Goal: Information Seeking & Learning: Check status

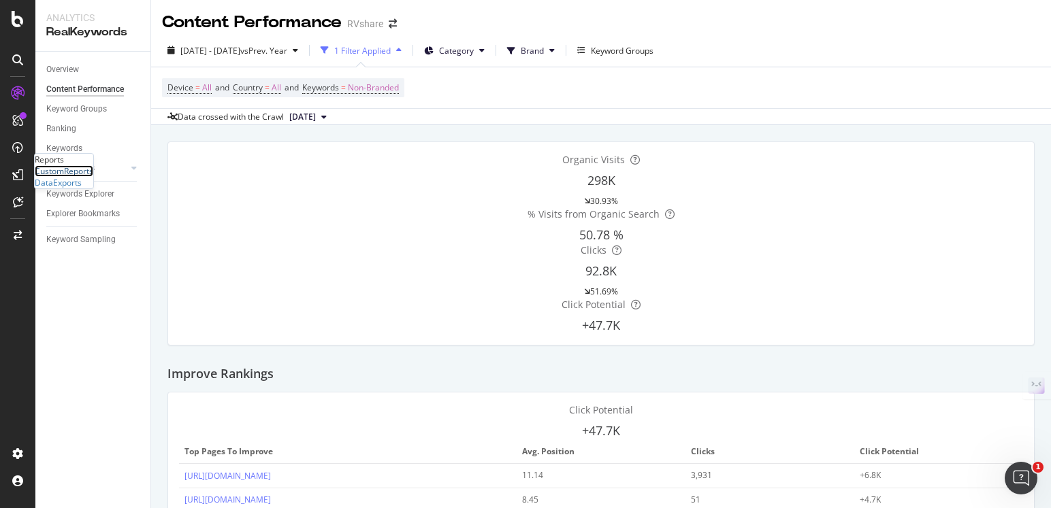
click at [72, 177] on div "CustomReports" at bounding box center [64, 171] width 59 height 12
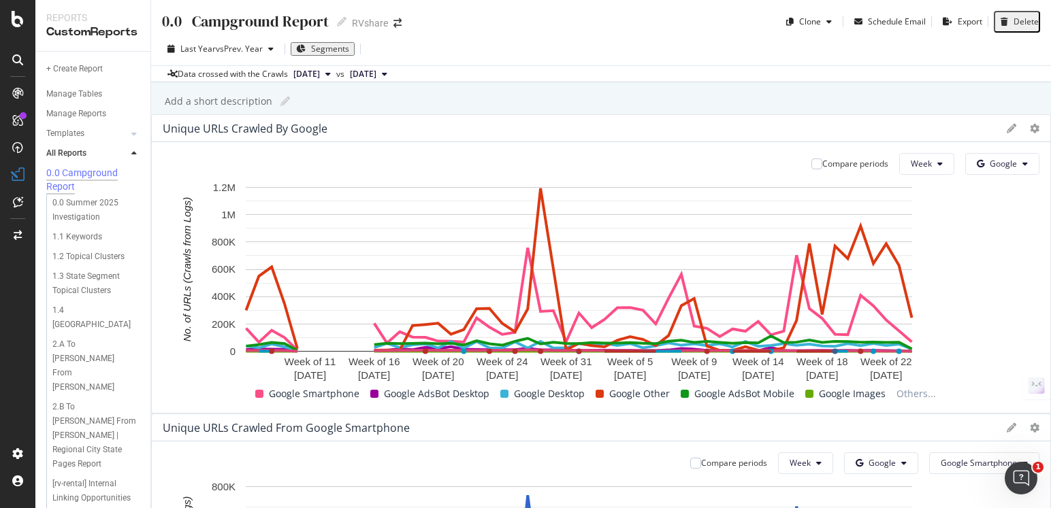
scroll to position [126, 0]
click at [113, 338] on div "2.A To [PERSON_NAME] From [PERSON_NAME]" at bounding box center [93, 366] width 82 height 57
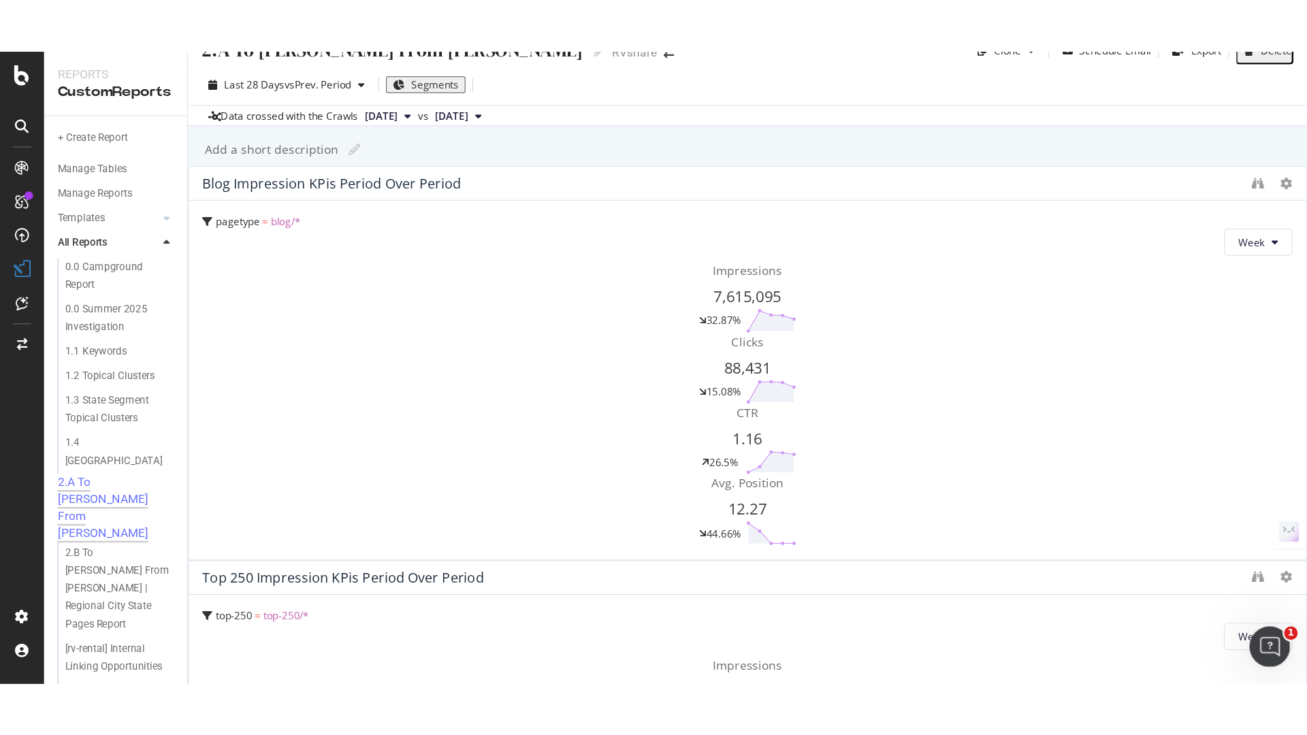
scroll to position [24, 0]
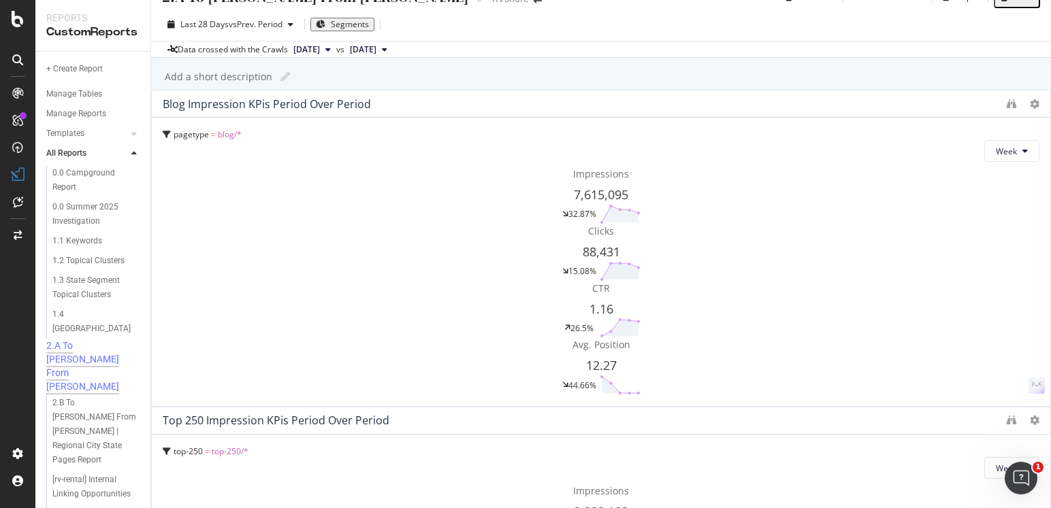
drag, startPoint x: 444, startPoint y: 315, endPoint x: 462, endPoint y: 314, distance: 17.7
drag, startPoint x: 448, startPoint y: 335, endPoint x: 478, endPoint y: 334, distance: 30.6
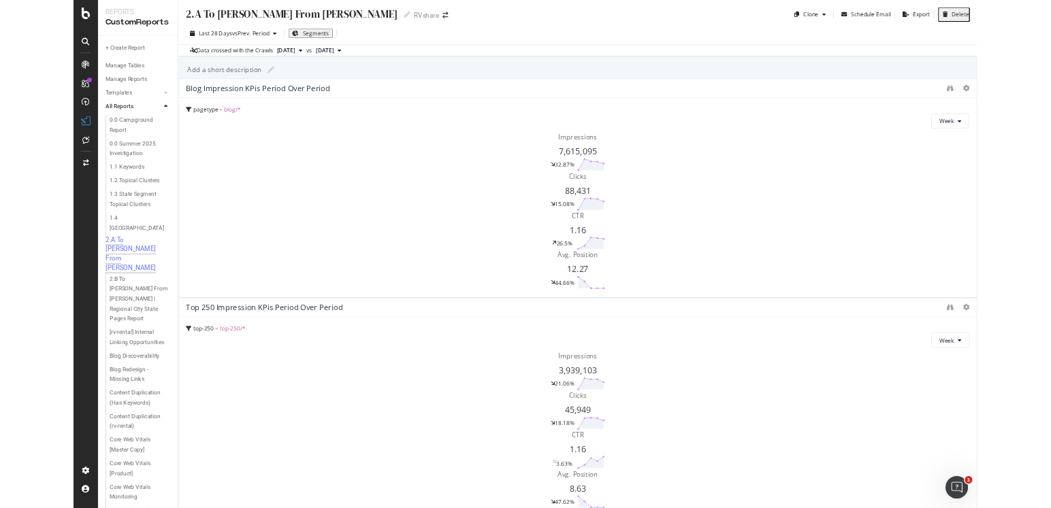
scroll to position [0, 0]
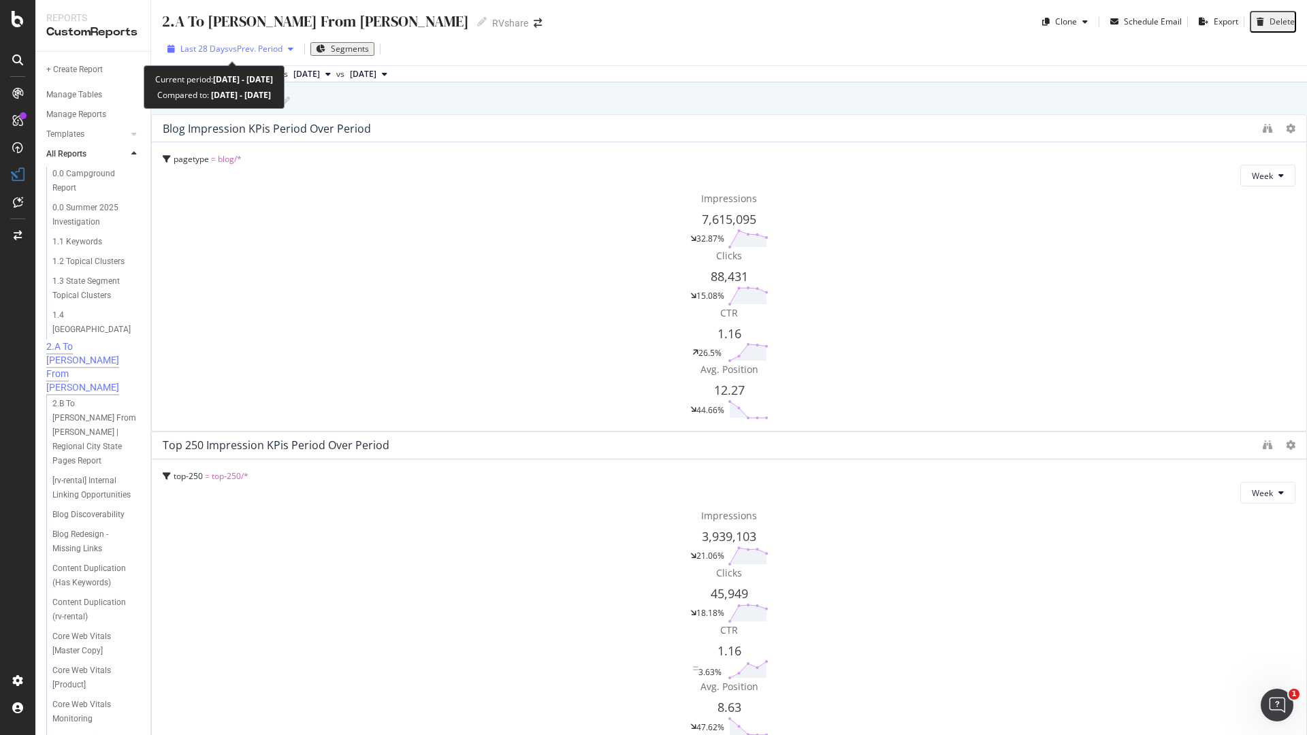
click at [289, 47] on div "button" at bounding box center [290, 49] width 16 height 8
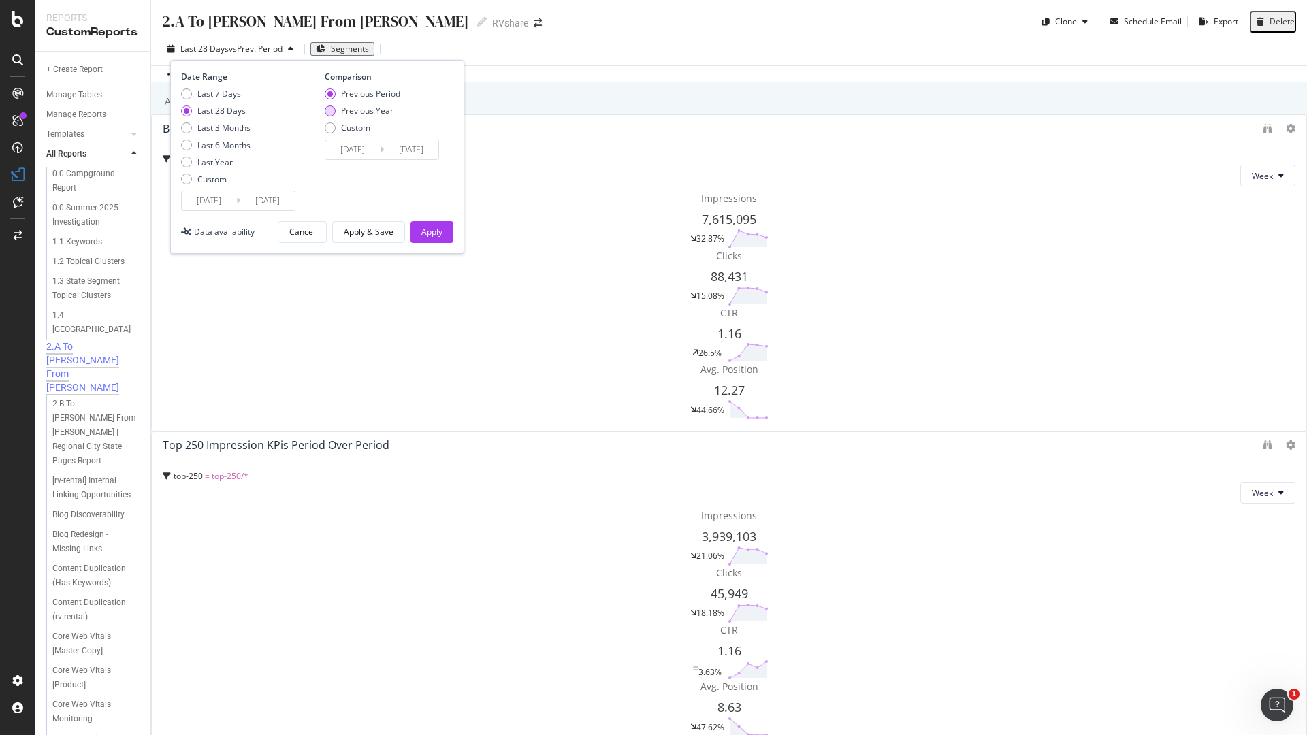
click at [367, 108] on div "Previous Year" at bounding box center [367, 111] width 52 height 12
type input "[DATE]"
click at [439, 228] on div "Apply" at bounding box center [431, 232] width 21 height 12
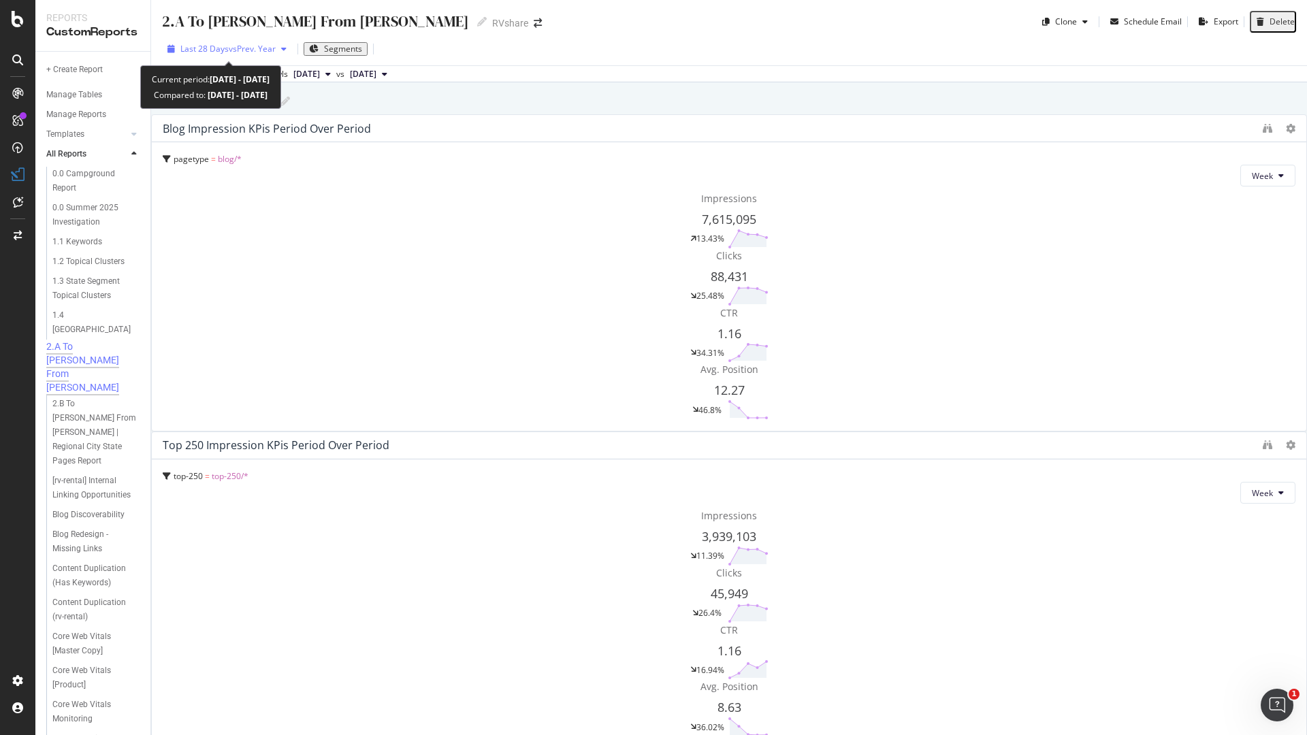
click at [245, 50] on span "vs Prev. Year" at bounding box center [252, 49] width 47 height 12
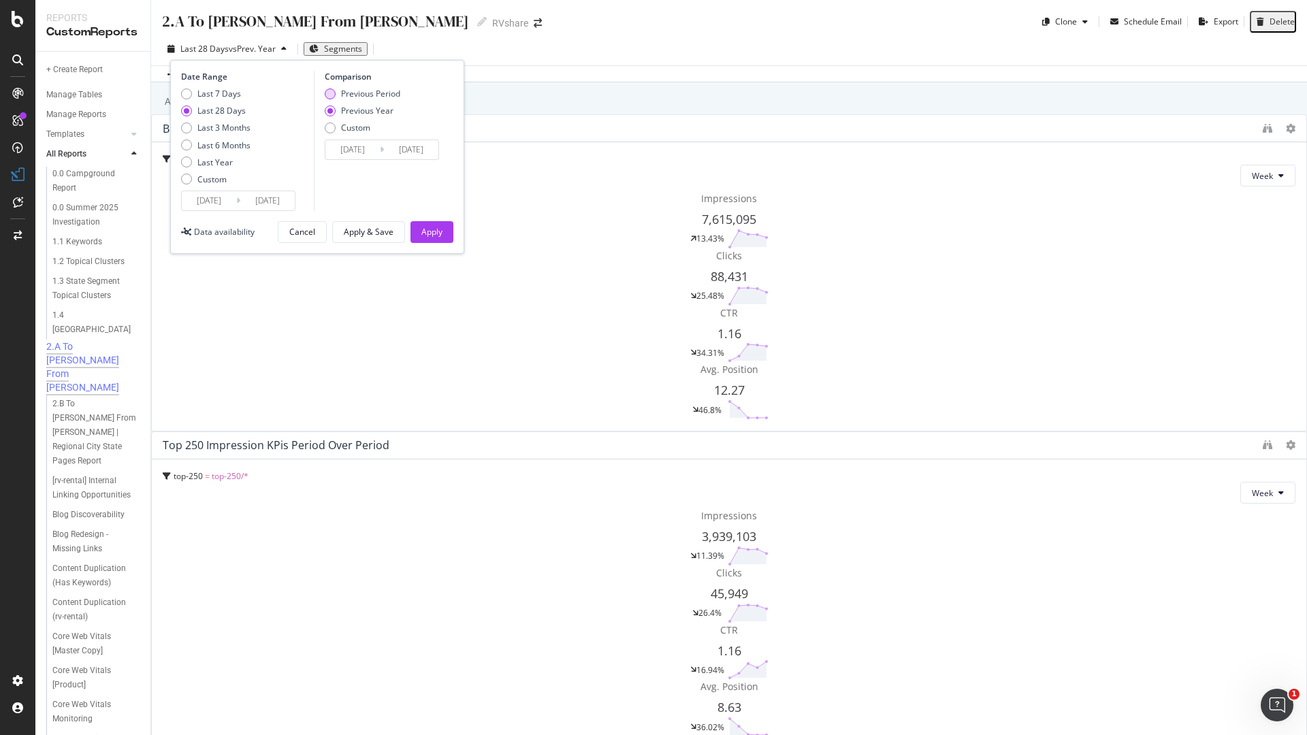
click at [357, 98] on div "Previous Period" at bounding box center [370, 94] width 59 height 12
type input "[DATE]"
click at [445, 226] on button "Apply" at bounding box center [431, 232] width 43 height 22
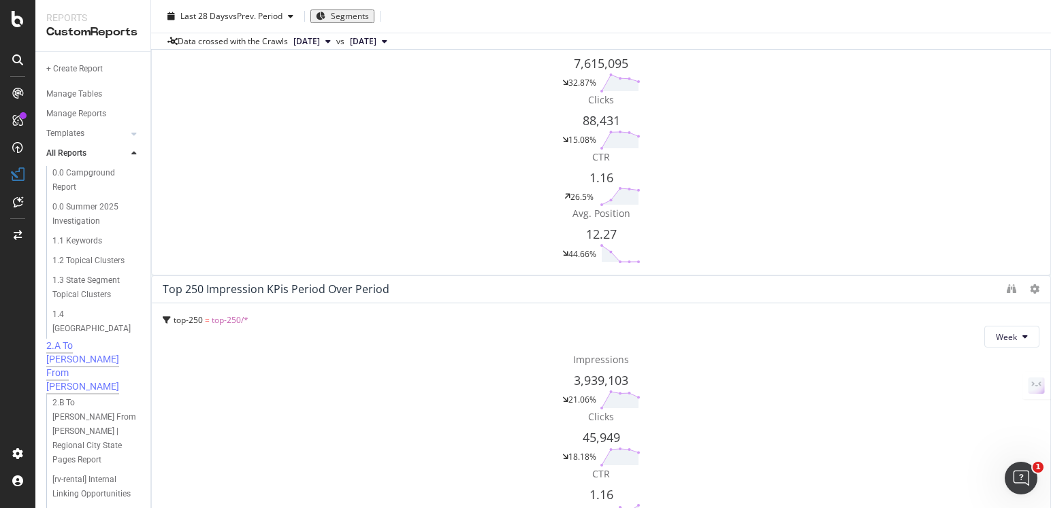
scroll to position [155, 0]
